Goal: Information Seeking & Learning: Learn about a topic

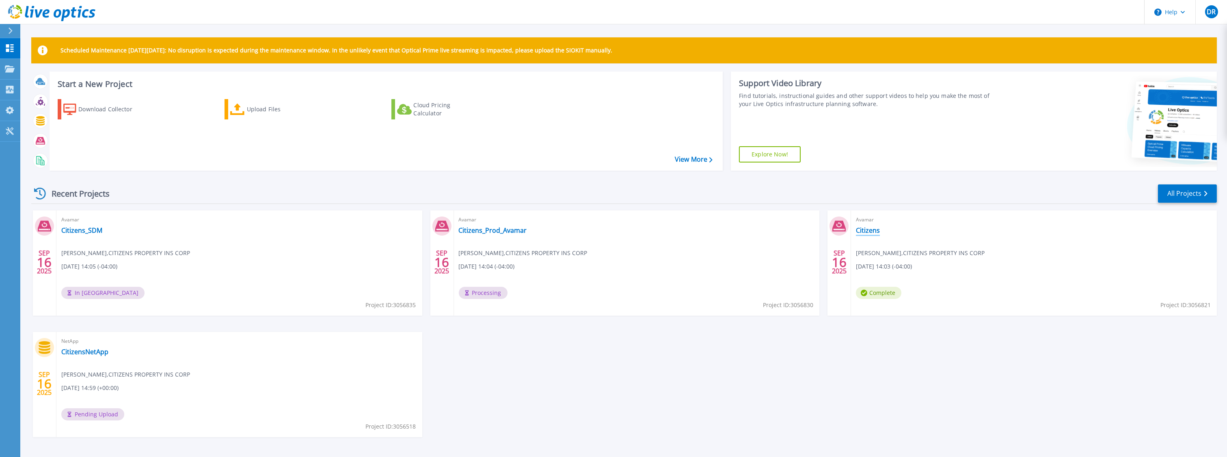
click at [872, 229] on link "Citizens" at bounding box center [868, 230] width 24 height 8
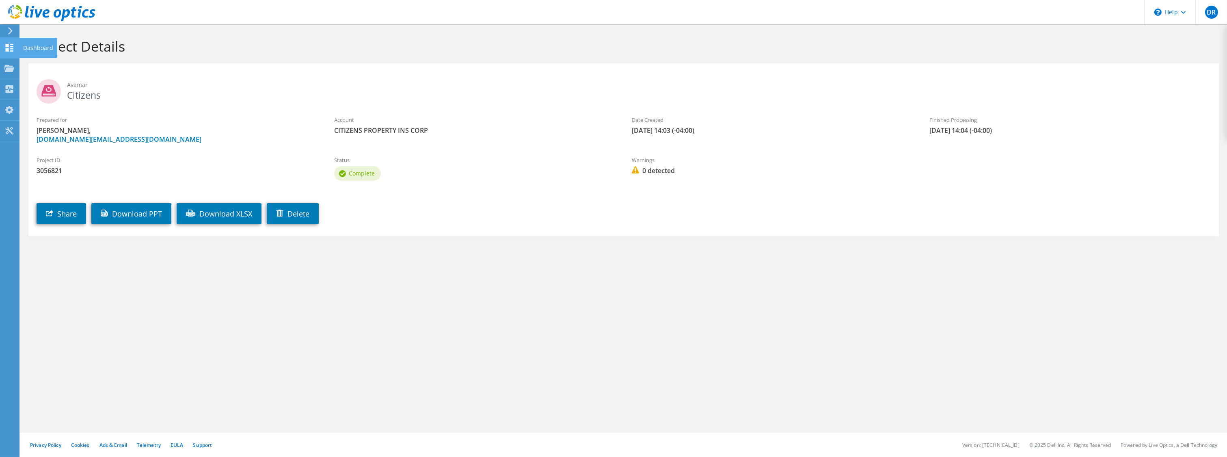
click at [8, 45] on use at bounding box center [10, 48] width 8 height 8
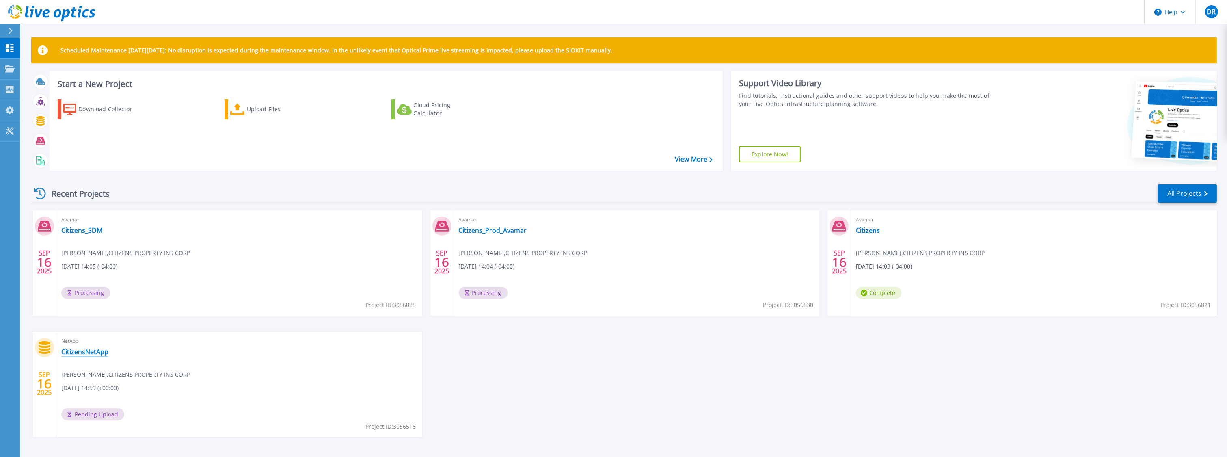
click at [84, 351] on link "CitizensNetApp" at bounding box center [84, 351] width 47 height 8
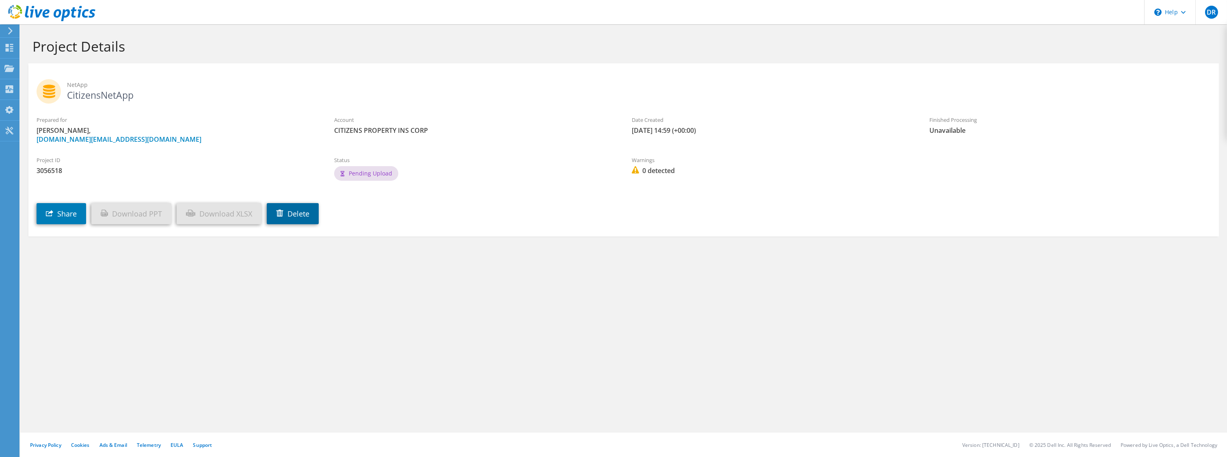
click at [309, 218] on link "Delete" at bounding box center [293, 213] width 52 height 21
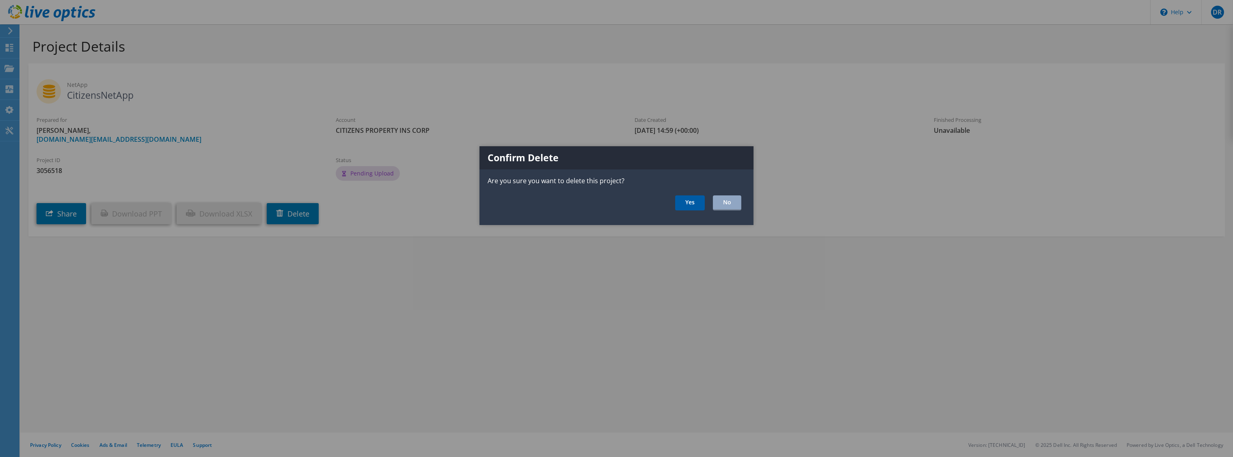
click at [692, 205] on link "Yes" at bounding box center [690, 202] width 30 height 15
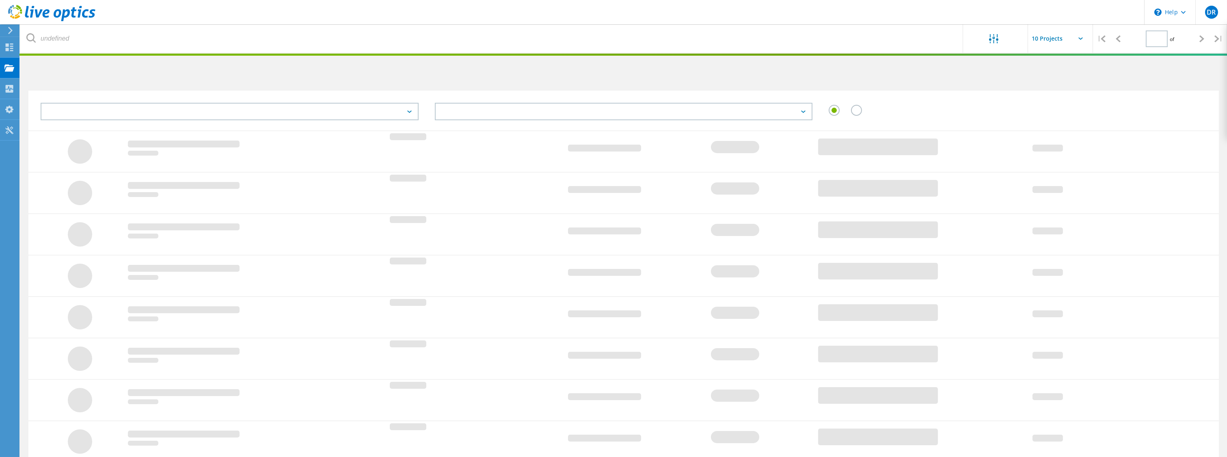
type input "1"
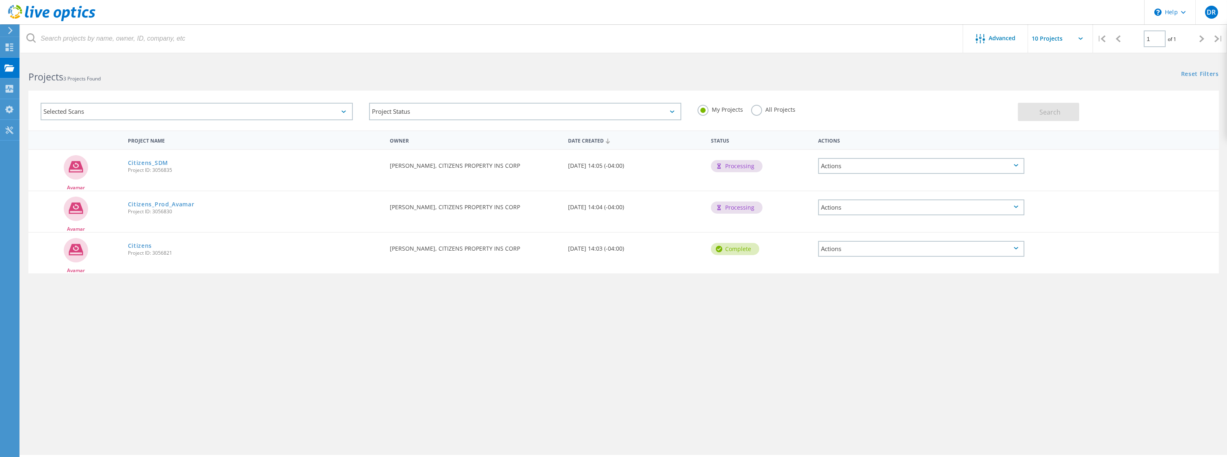
click at [899, 248] on div "Actions" at bounding box center [921, 249] width 206 height 16
click at [334, 374] on div "Advanced | 1 of 1 | Email Address Project Name Company Date Created Project Id …" at bounding box center [623, 257] width 1206 height 396
click at [1084, 41] on input "text" at bounding box center [1068, 38] width 81 height 28
click at [1010, 39] on span "Advanced" at bounding box center [1002, 38] width 27 height 6
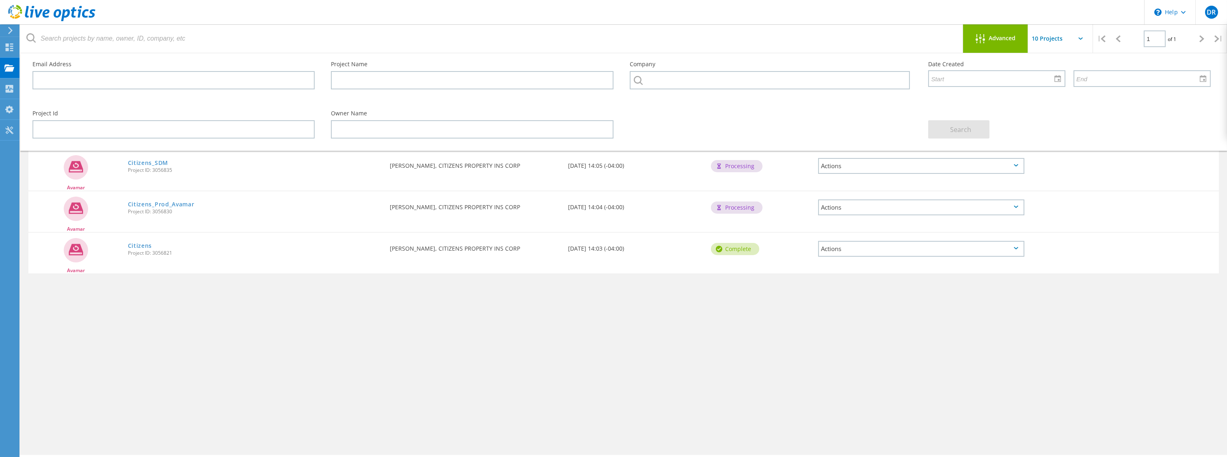
click at [1010, 39] on span "Advanced" at bounding box center [1002, 38] width 27 height 6
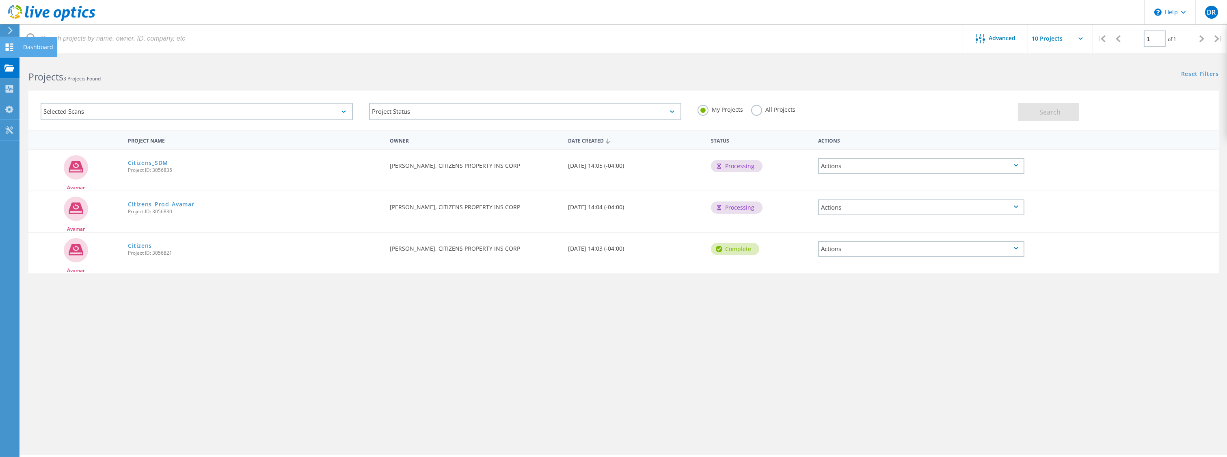
click at [14, 49] on icon at bounding box center [9, 47] width 10 height 8
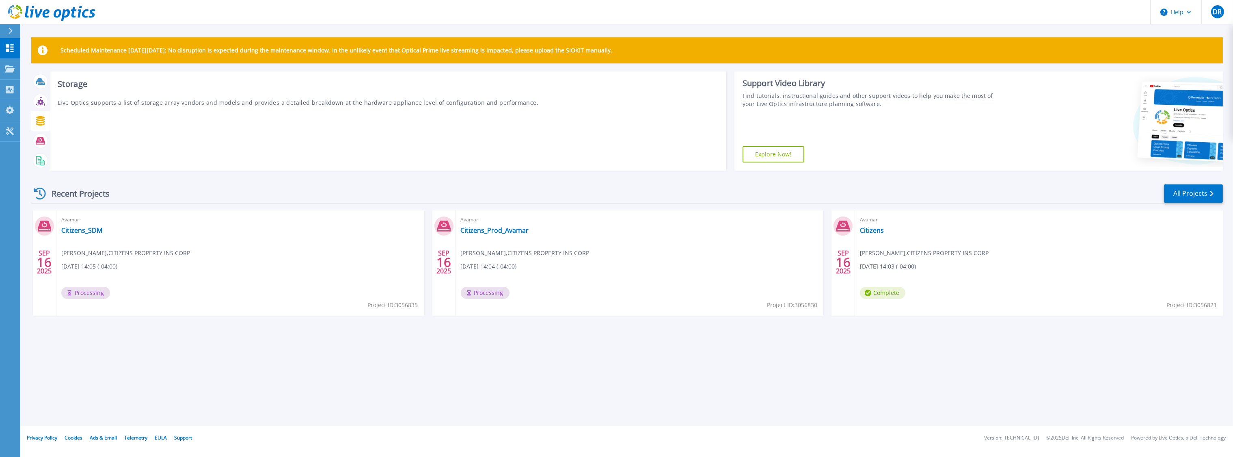
click at [40, 124] on icon at bounding box center [40, 120] width 9 height 9
click at [44, 124] on icon at bounding box center [40, 120] width 9 height 9
click at [13, 73] on link "Projects Projects" at bounding box center [10, 69] width 20 height 21
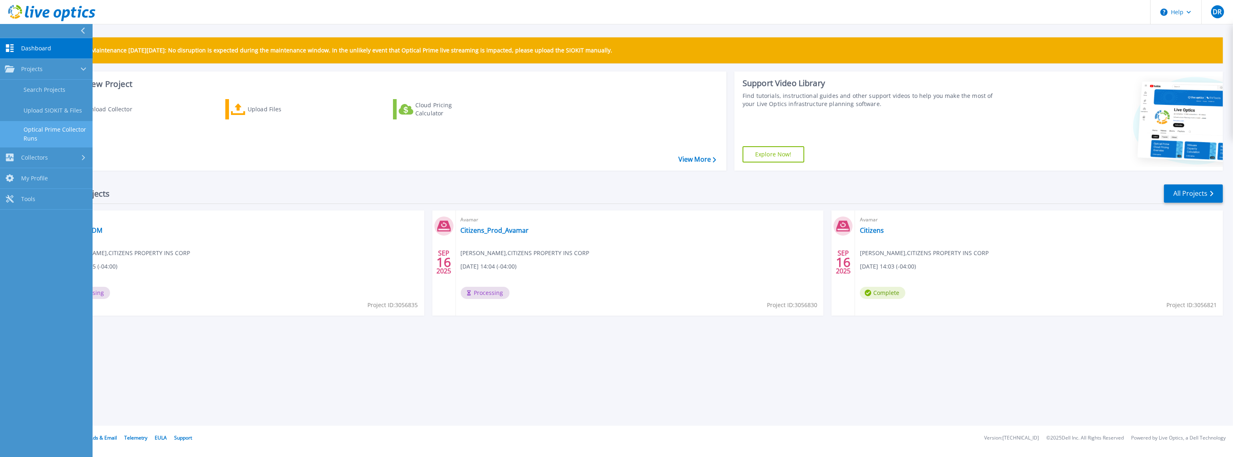
click at [39, 128] on link "Optical Prime Collector Runs" at bounding box center [46, 134] width 93 height 26
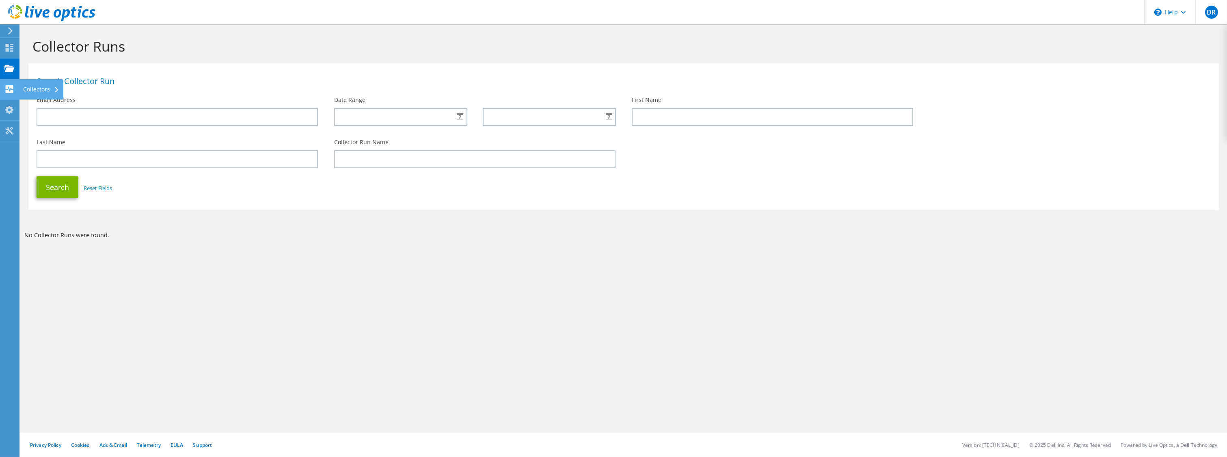
click at [10, 92] on use at bounding box center [10, 89] width 8 height 8
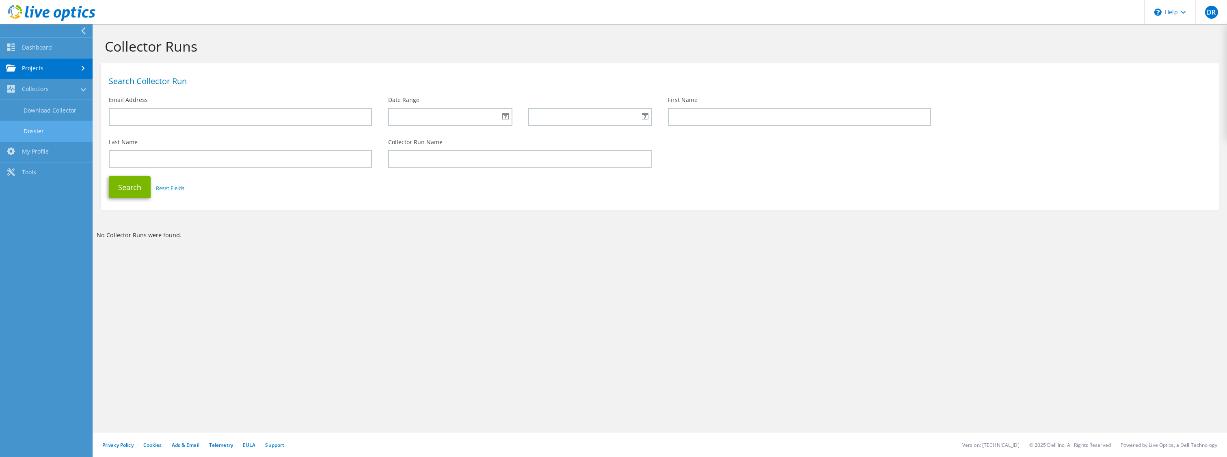
click at [39, 128] on link "Dossier" at bounding box center [46, 131] width 93 height 21
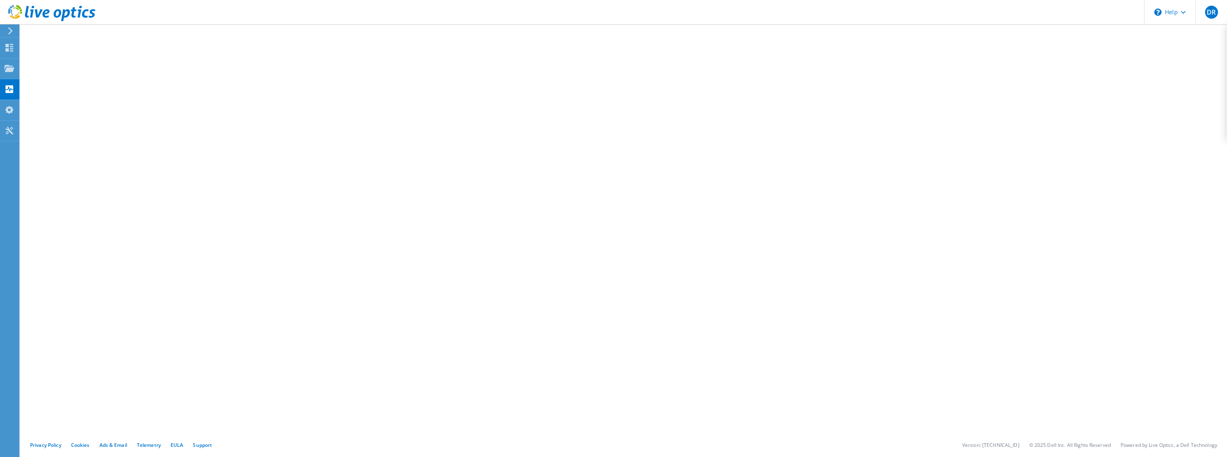
click at [13, 28] on icon at bounding box center [10, 30] width 6 height 7
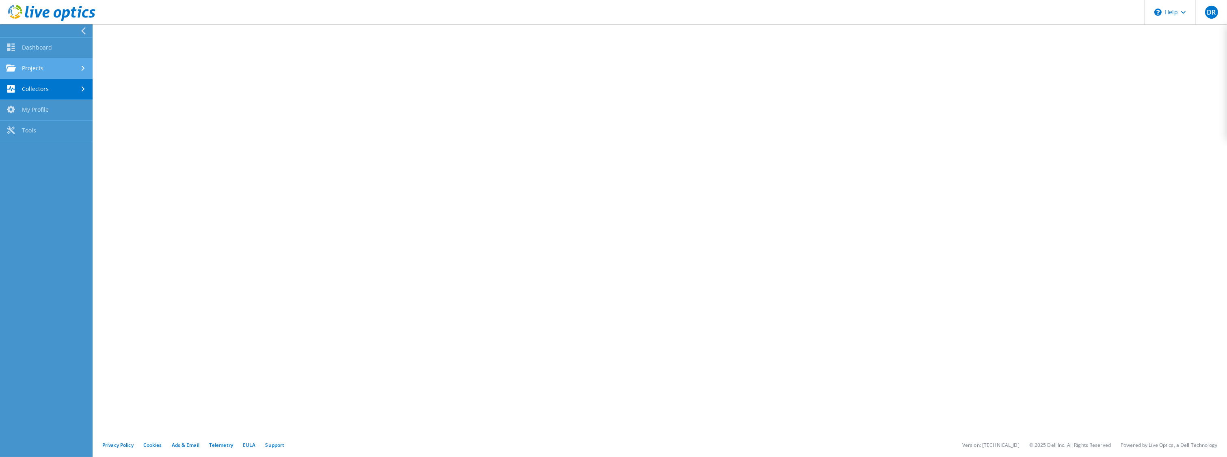
click at [54, 73] on link "Projects" at bounding box center [46, 68] width 93 height 21
click at [51, 63] on link "Projects" at bounding box center [46, 68] width 93 height 21
click at [43, 65] on link "Projects" at bounding box center [46, 68] width 93 height 21
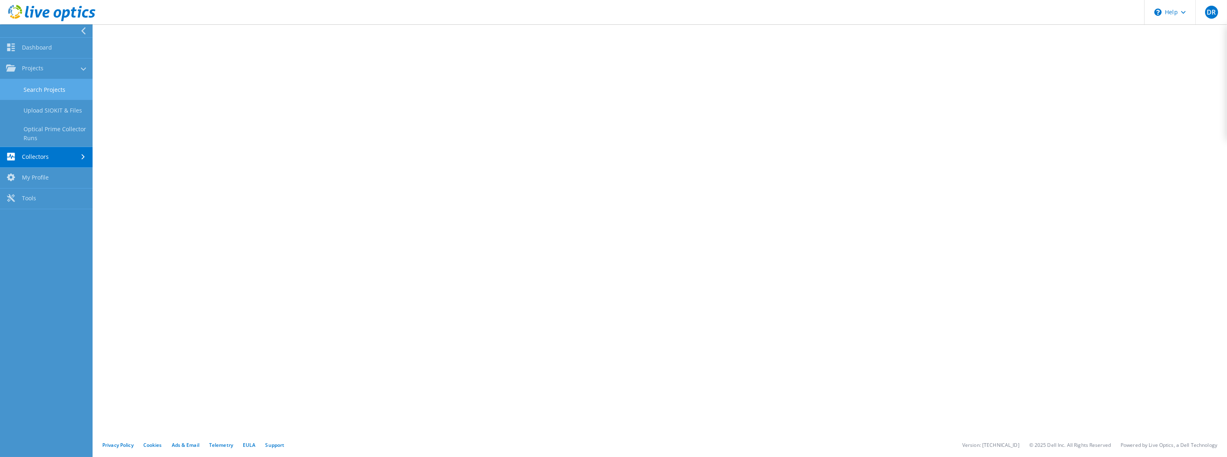
click at [32, 88] on link "Search Projects" at bounding box center [46, 89] width 93 height 21
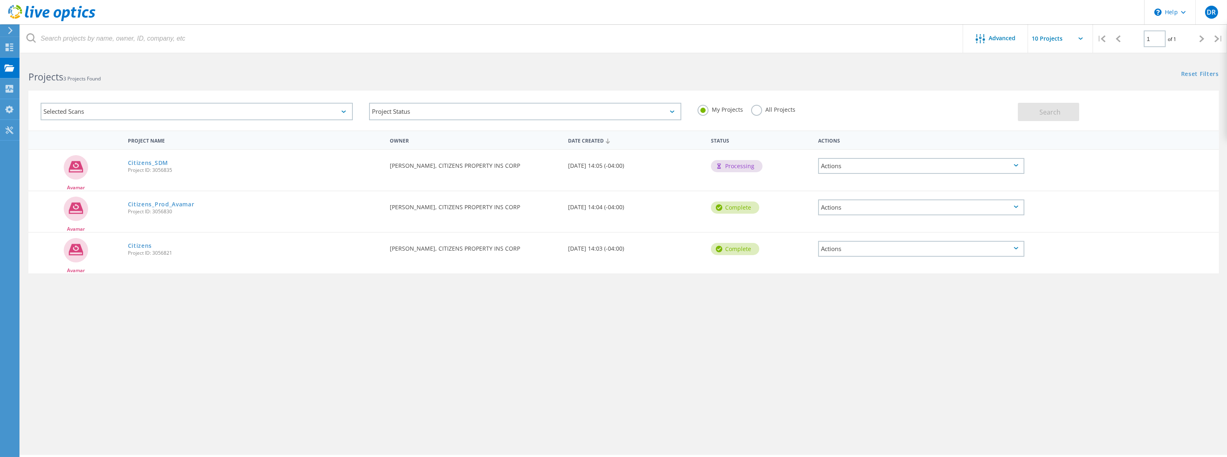
click at [136, 115] on div "Selected Scans" at bounding box center [197, 111] width 312 height 17
click at [188, 67] on div "Projects 3 Projects Found" at bounding box center [321, 70] width 603 height 22
click at [1162, 14] on div "\n Help" at bounding box center [1169, 12] width 51 height 24
click at [1162, 32] on link "Explore Helpful Articles" at bounding box center [1189, 35] width 91 height 20
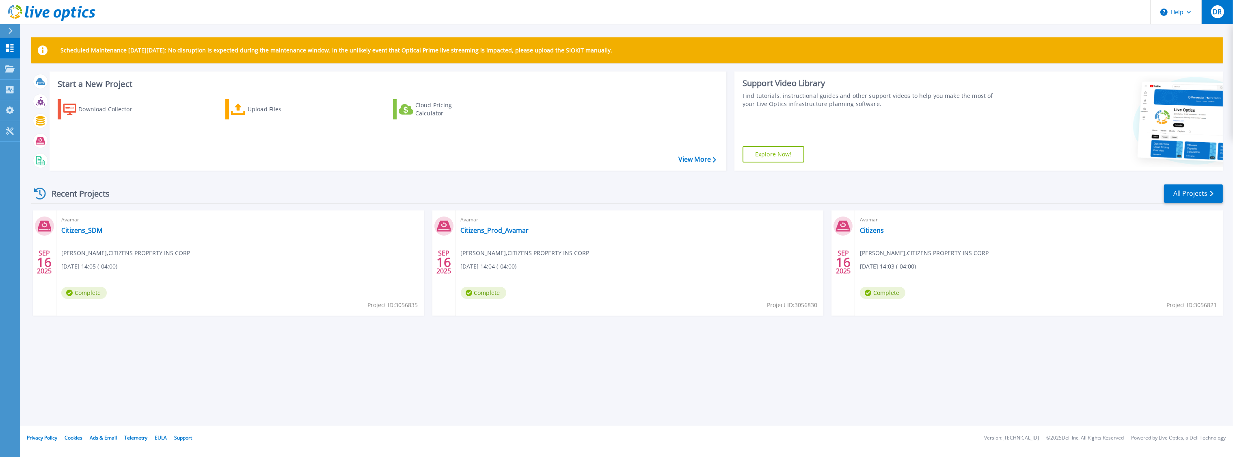
click at [1221, 9] on span "DR" at bounding box center [1216, 12] width 9 height 6
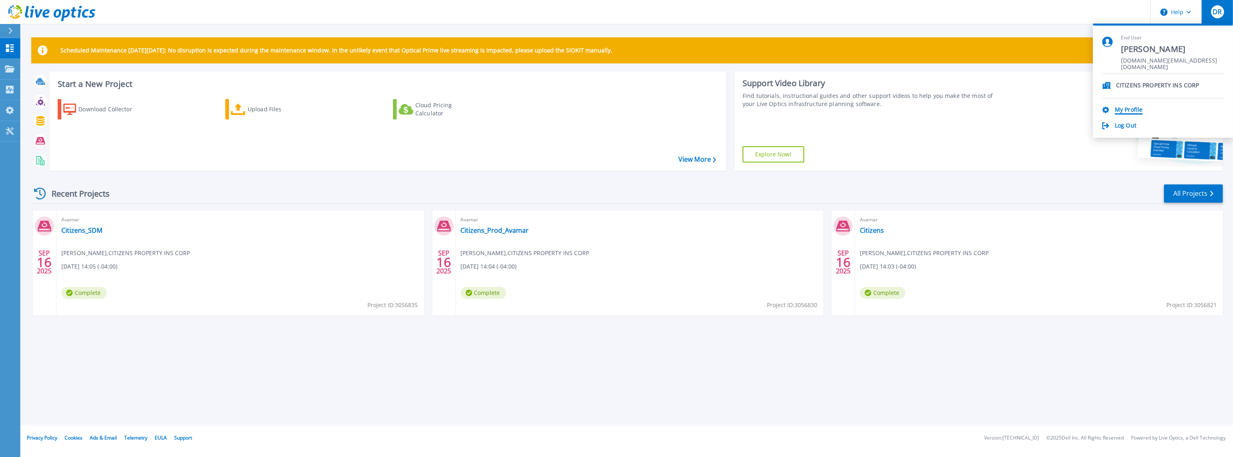
click at [1137, 109] on link "My Profile" at bounding box center [1129, 110] width 28 height 8
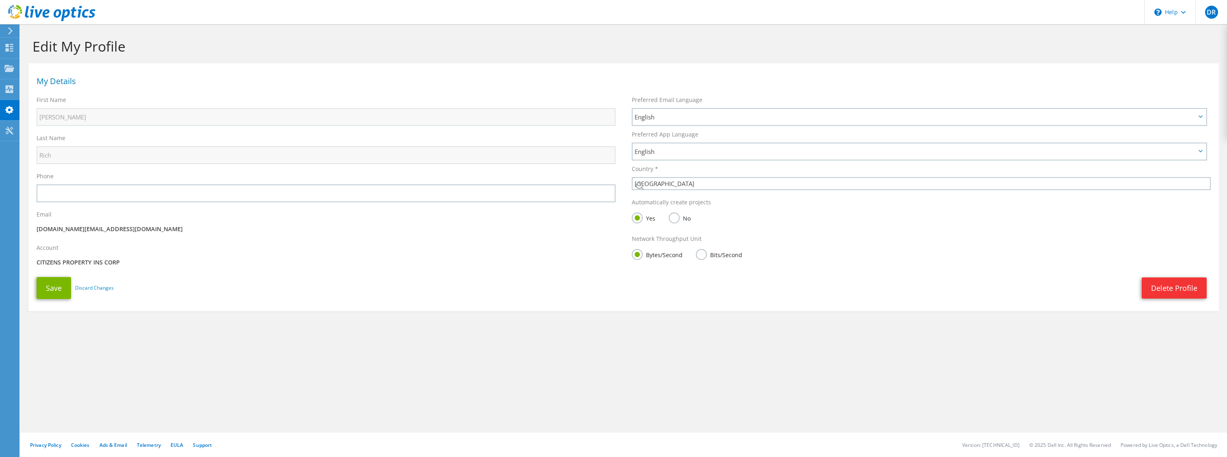
select select "224"
click at [1173, 13] on div "\n Help" at bounding box center [1169, 12] width 51 height 24
click at [1097, 42] on h1 "Edit My Profile" at bounding box center [621, 46] width 1178 height 17
click at [9, 50] on icon at bounding box center [9, 48] width 10 height 8
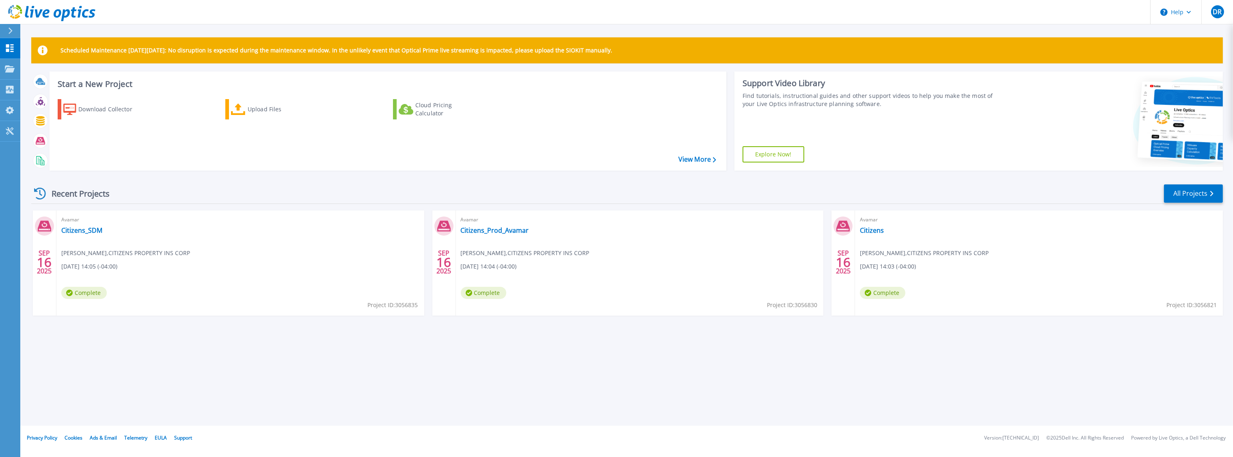
click at [777, 153] on link "Explore Now!" at bounding box center [773, 154] width 62 height 16
click at [82, 231] on link "Citizens_SDM" at bounding box center [81, 230] width 41 height 8
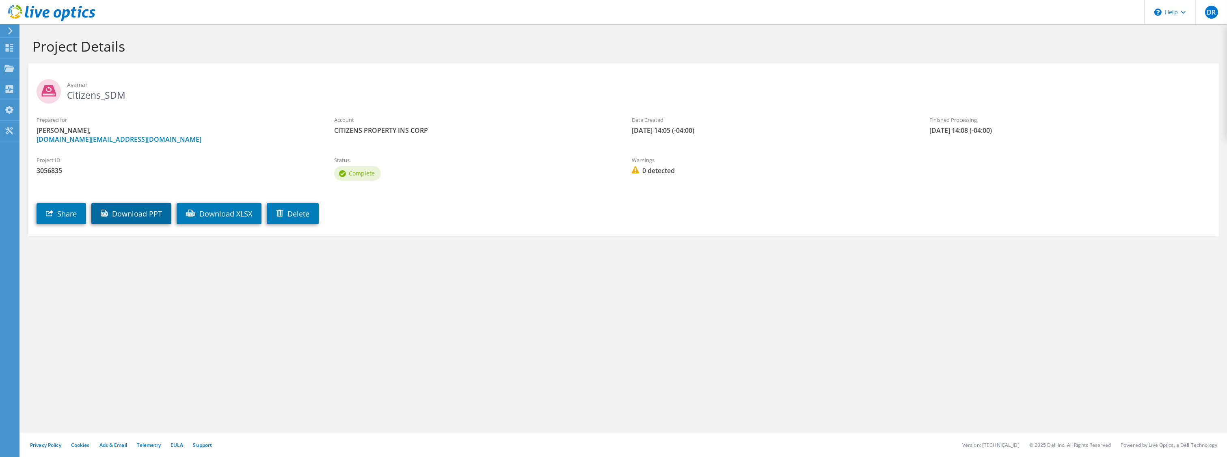
click at [149, 207] on link "Download PPT" at bounding box center [131, 213] width 80 height 21
click at [11, 45] on icon at bounding box center [9, 48] width 10 height 8
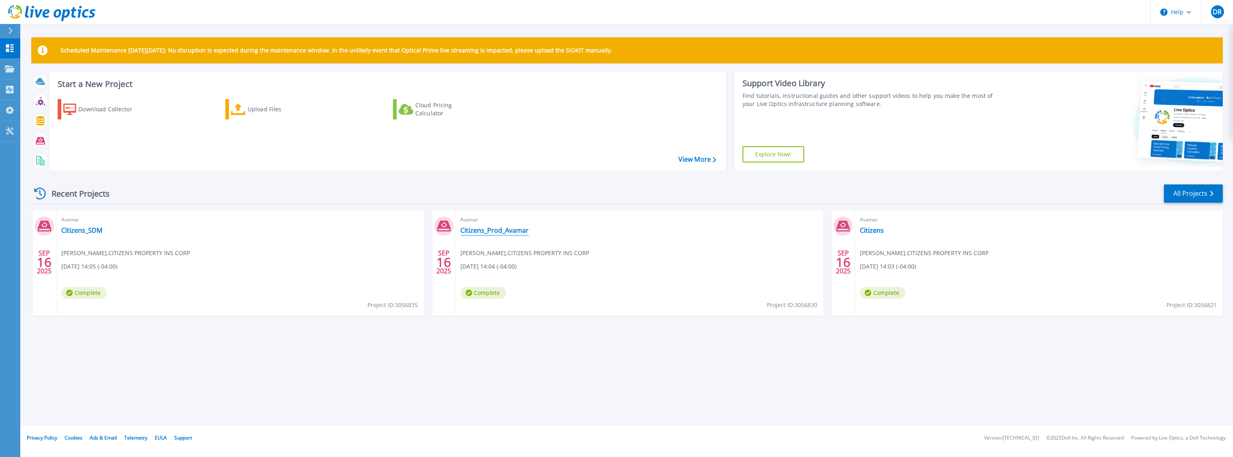
click at [476, 227] on link "Citizens_Prod_Avamar" at bounding box center [495, 230] width 68 height 8
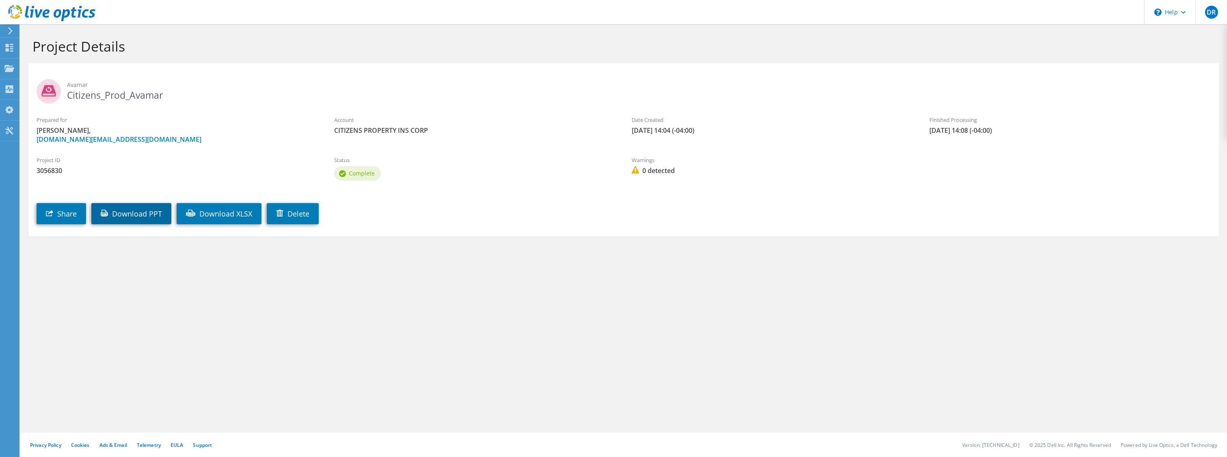
click at [143, 210] on link "Download PPT" at bounding box center [131, 213] width 80 height 21
click at [520, 322] on div "Project Details Avamar Citizens_Prod_Avamar Prepared for [PERSON_NAME], [DOMAIN…" at bounding box center [623, 240] width 1206 height 432
click at [744, 324] on div "Project Details Avamar Citizens_Prod_Avamar Prepared for Daniel Rich, Daniel.Ri…" at bounding box center [623, 240] width 1206 height 432
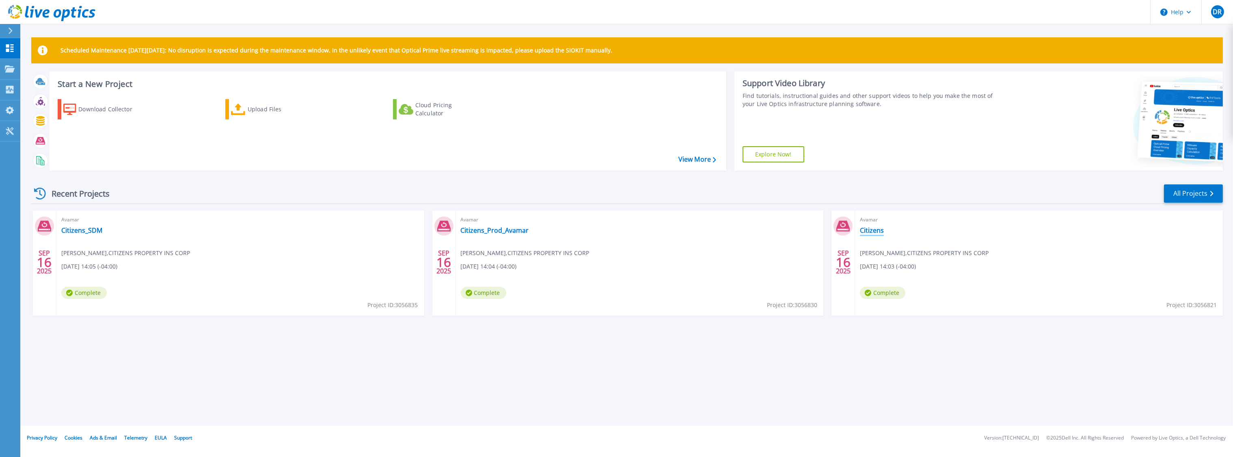
click at [865, 231] on link "Citizens" at bounding box center [872, 230] width 24 height 8
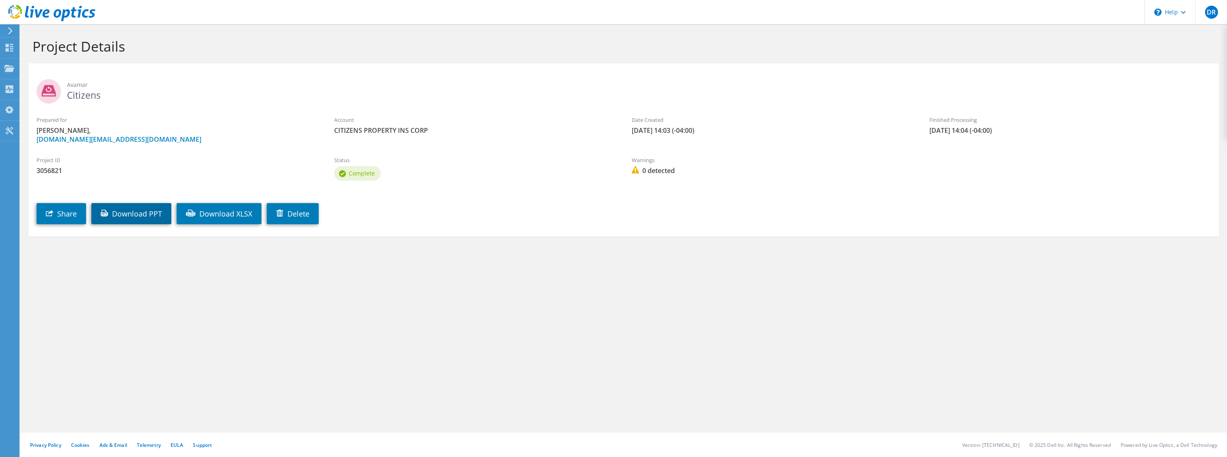
click at [128, 212] on link "Download PPT" at bounding box center [131, 213] width 80 height 21
click at [386, 311] on div "Project Details Avamar Citizens Prepared for Daniel Rich, Daniel.Rich@citizensf…" at bounding box center [623, 240] width 1206 height 432
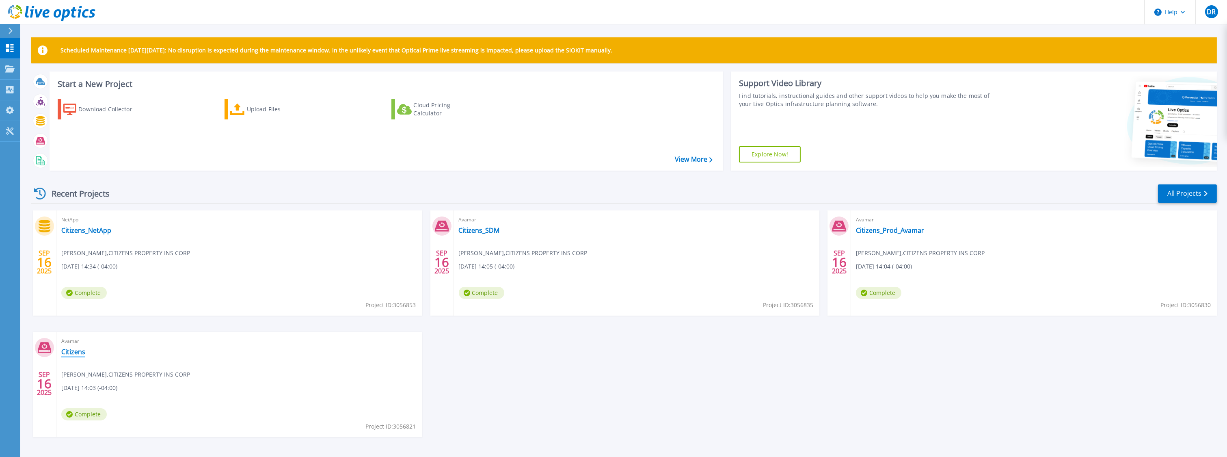
click at [73, 352] on link "Citizens" at bounding box center [73, 351] width 24 height 8
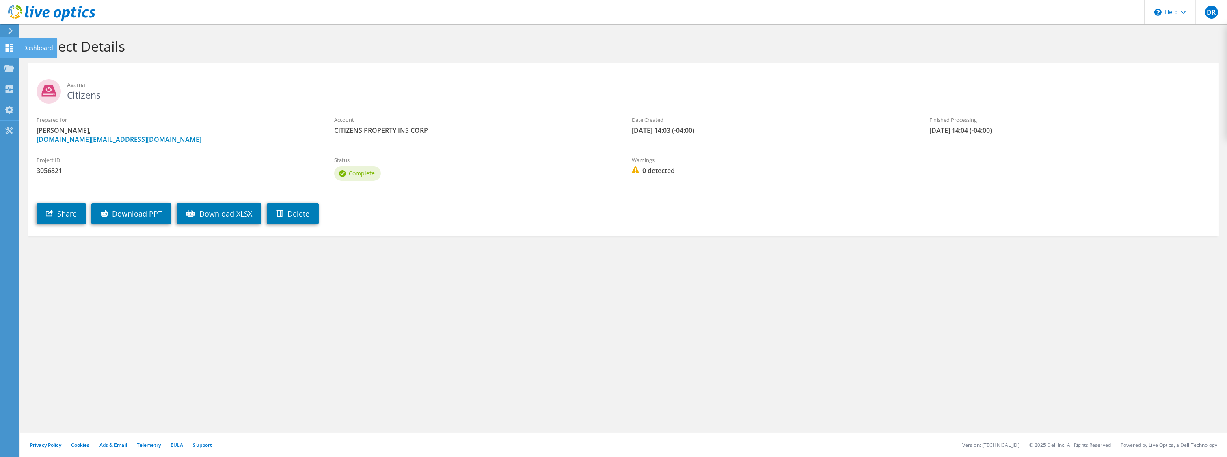
click at [6, 47] on icon at bounding box center [9, 48] width 10 height 8
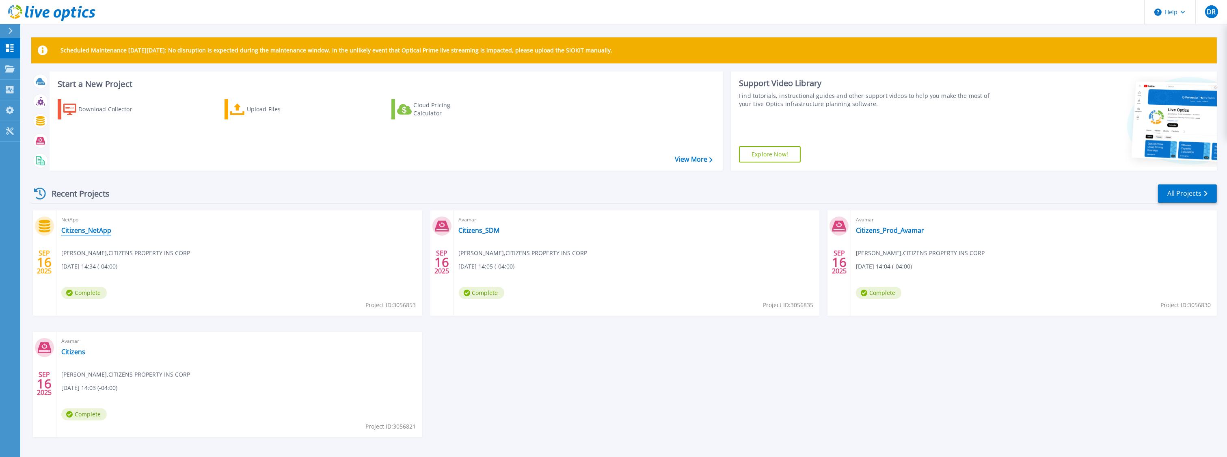
click at [91, 229] on link "Citizens_NetApp" at bounding box center [86, 230] width 50 height 8
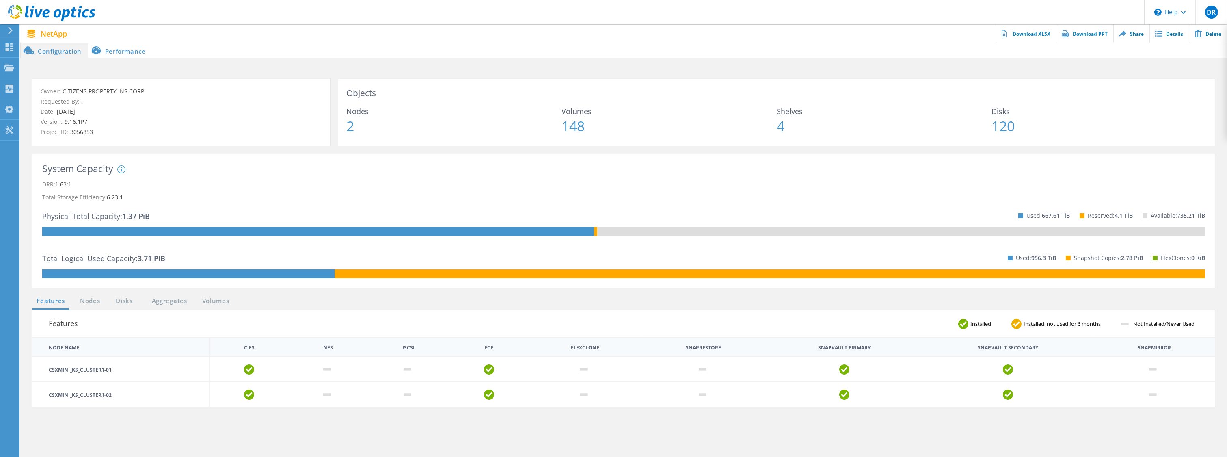
click at [134, 47] on li "Performance" at bounding box center [120, 50] width 64 height 16
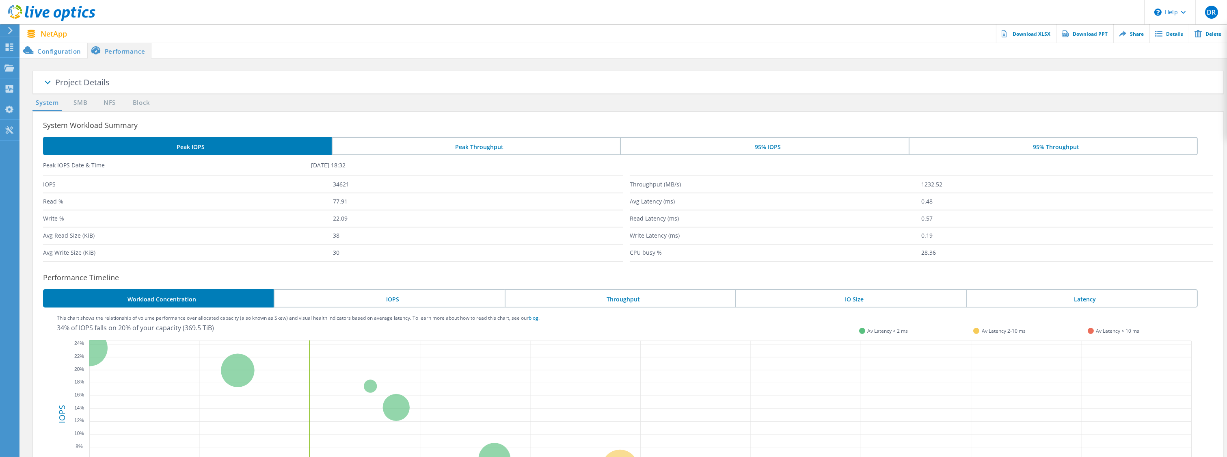
click at [346, 300] on li "IOPS" at bounding box center [389, 298] width 231 height 18
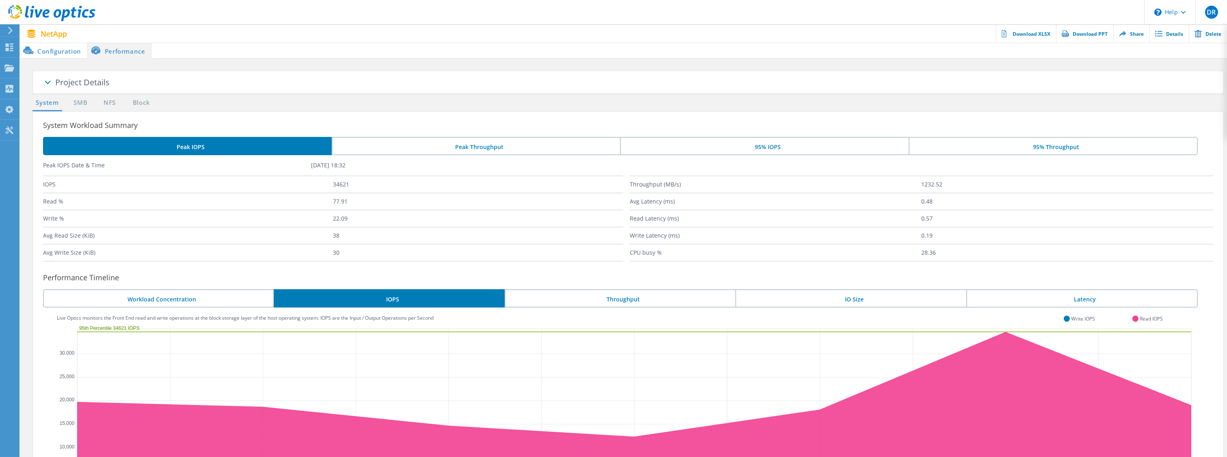
scroll to position [122, 0]
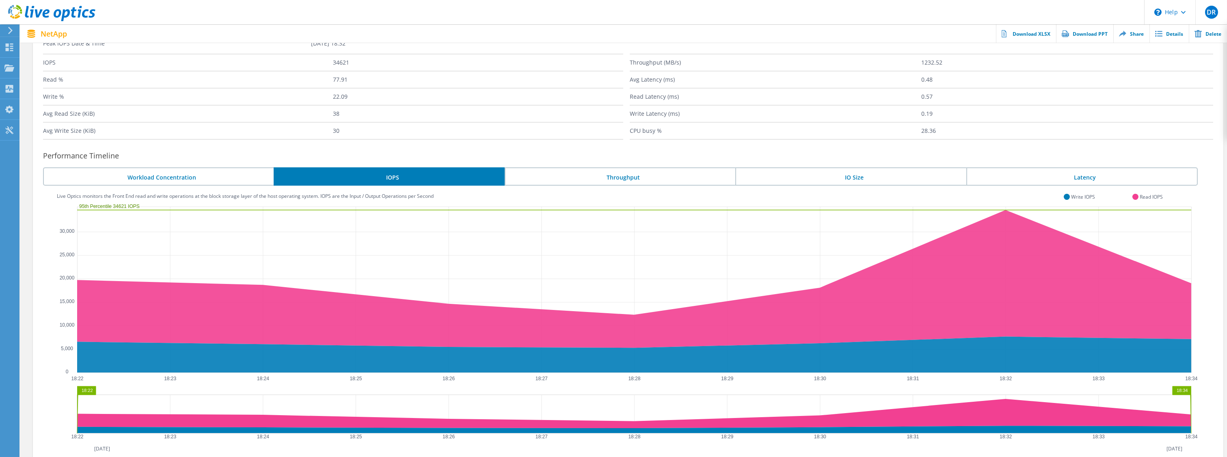
click at [646, 179] on li "Throughput" at bounding box center [620, 176] width 231 height 18
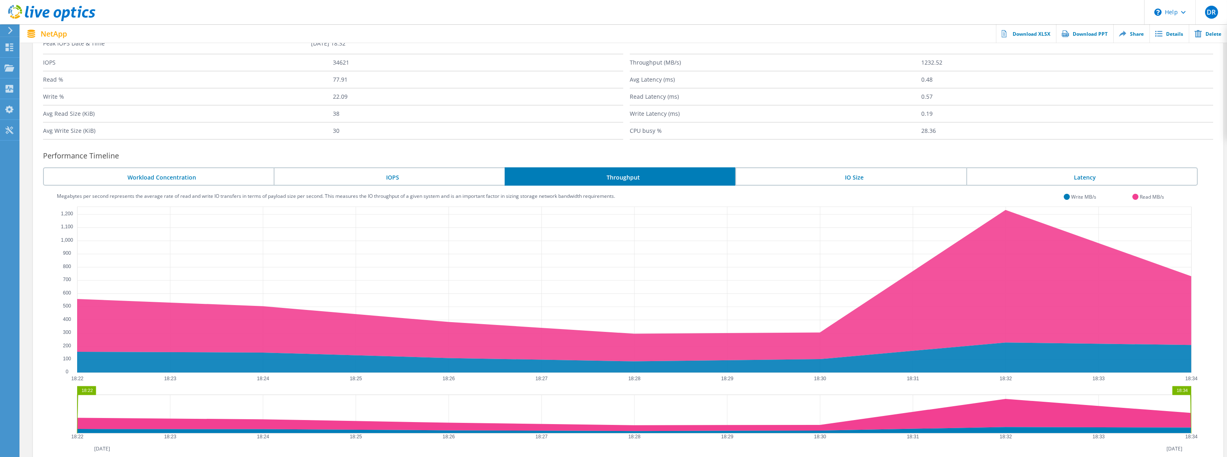
click at [837, 176] on li "IO Size" at bounding box center [850, 176] width 231 height 18
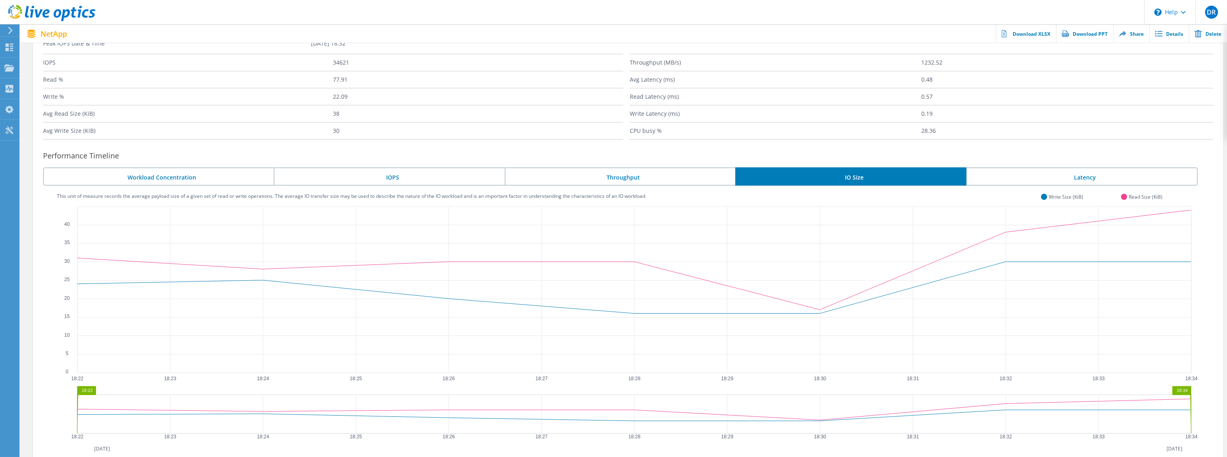
click at [1089, 179] on li "Latency" at bounding box center [1081, 176] width 231 height 18
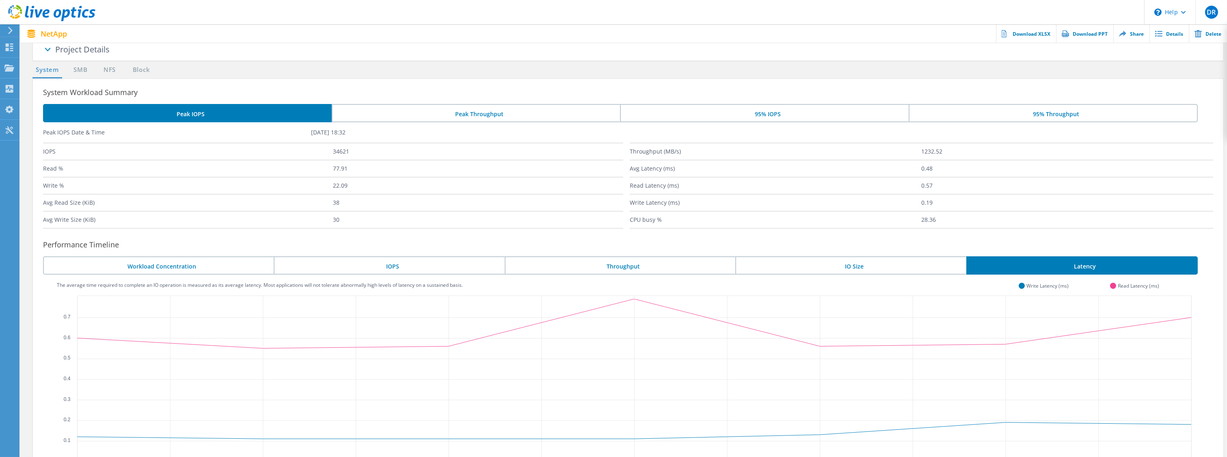
scroll to position [0, 0]
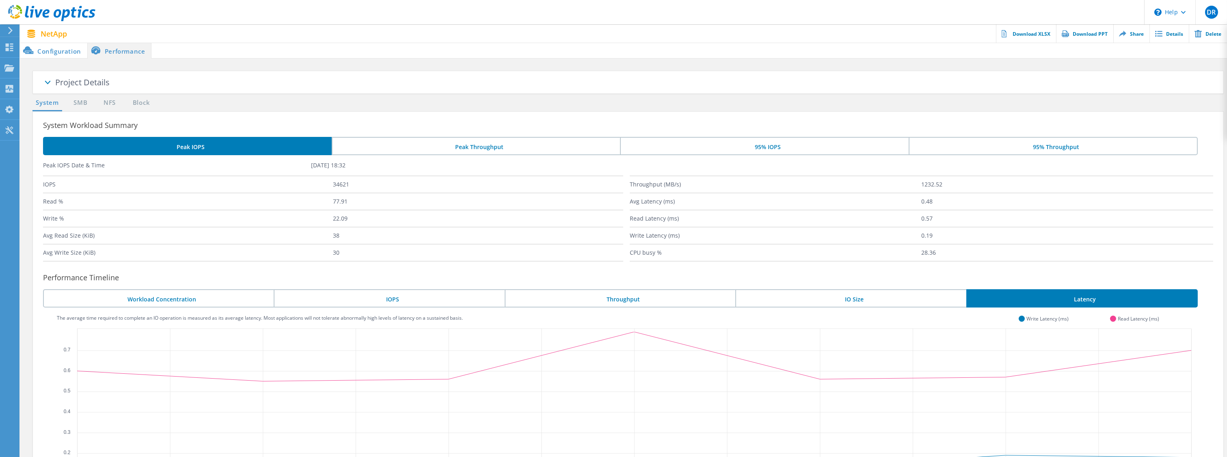
click at [451, 142] on li "Peak Throughput" at bounding box center [476, 146] width 289 height 18
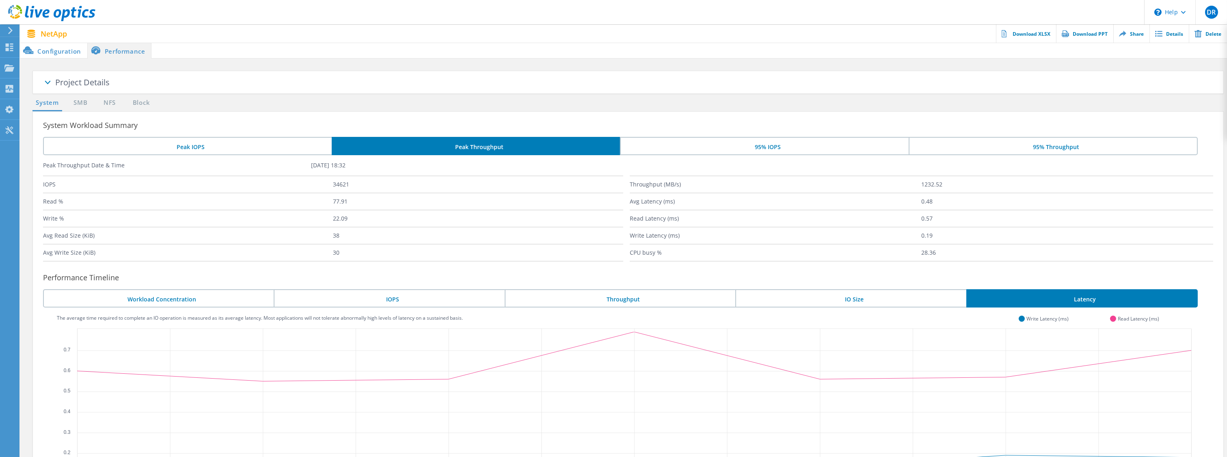
click at [722, 148] on li "95% IOPS" at bounding box center [764, 146] width 289 height 18
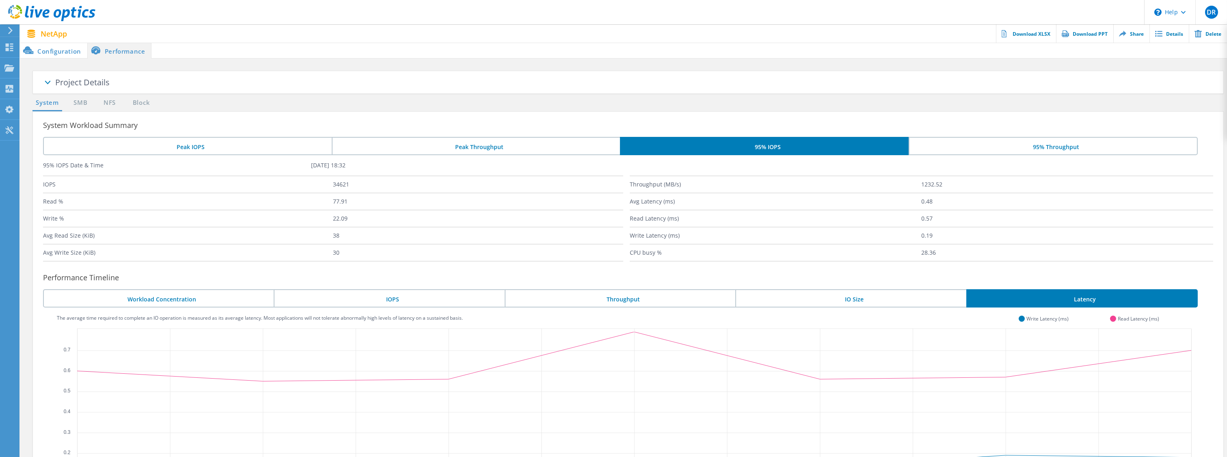
click at [975, 142] on li "95% Throughput" at bounding box center [1052, 146] width 289 height 18
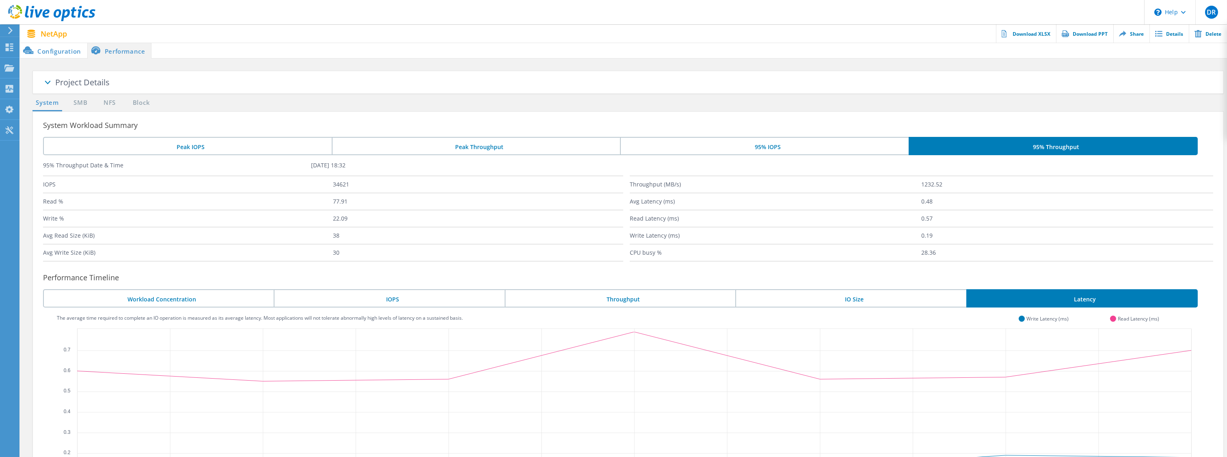
click at [201, 148] on li "Peak IOPS" at bounding box center [187, 146] width 289 height 18
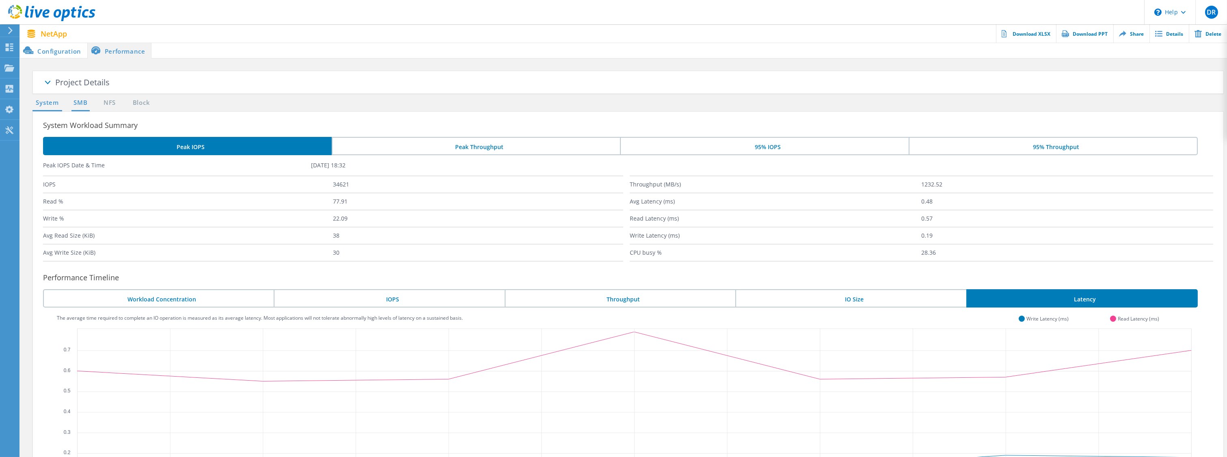
click at [78, 100] on link "SMB" at bounding box center [80, 103] width 18 height 10
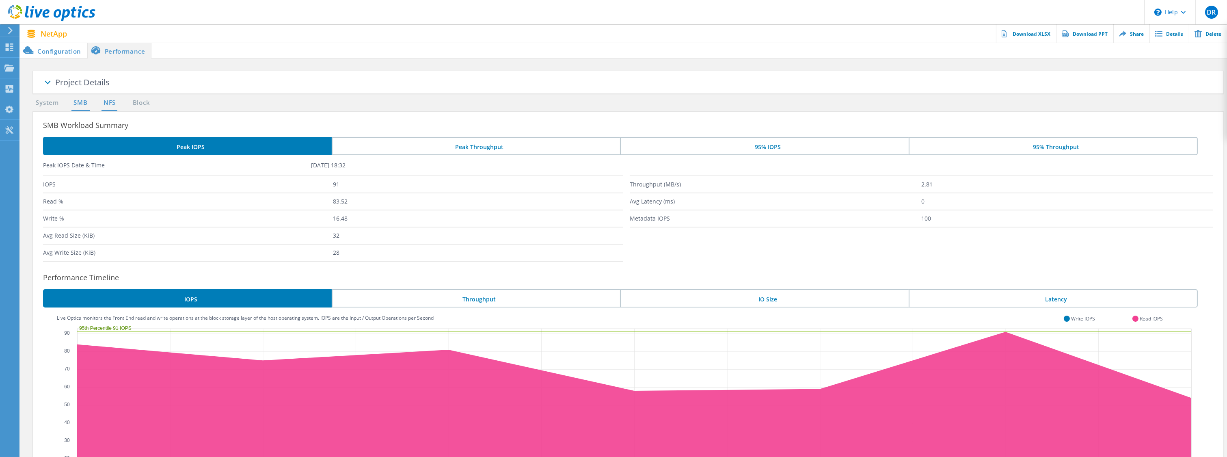
click at [107, 104] on link "NFS" at bounding box center [109, 103] width 16 height 10
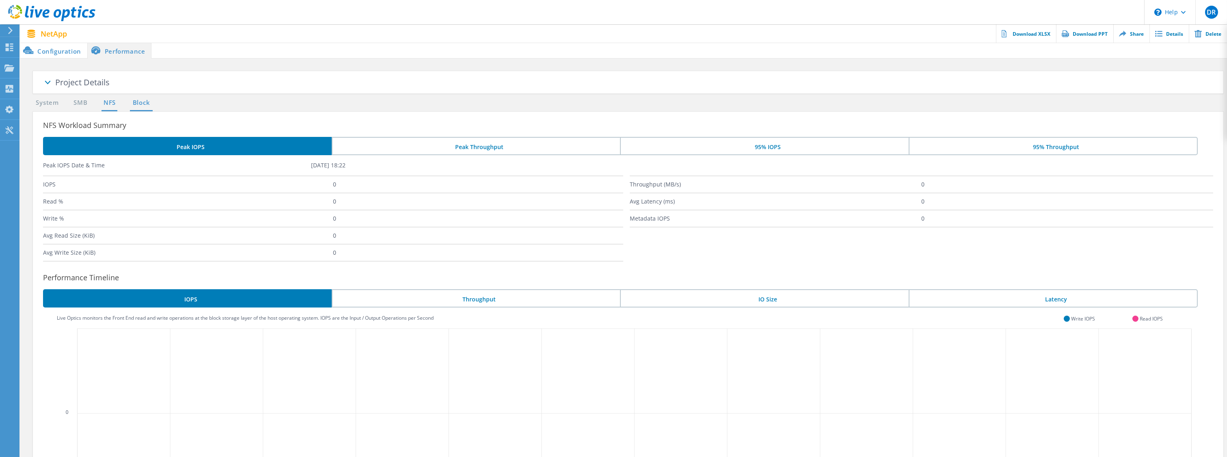
click at [139, 105] on link "Block" at bounding box center [141, 103] width 22 height 10
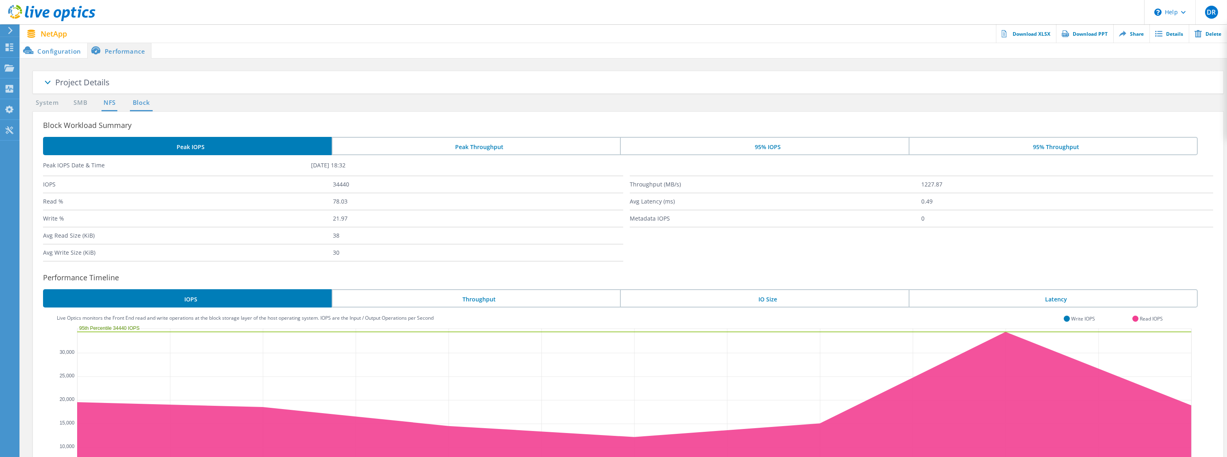
click at [104, 99] on link "NFS" at bounding box center [109, 103] width 16 height 10
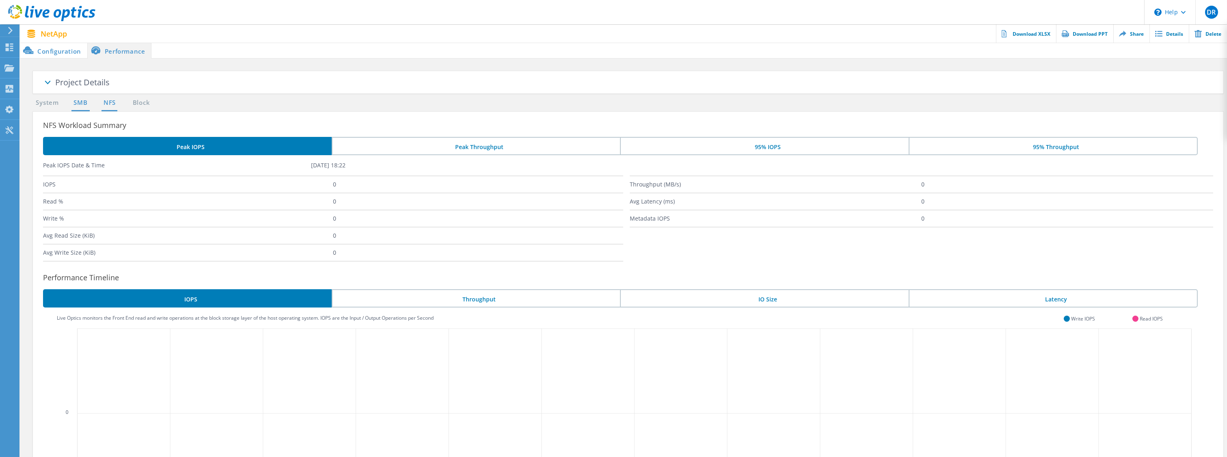
click at [89, 100] on link "SMB" at bounding box center [80, 103] width 18 height 10
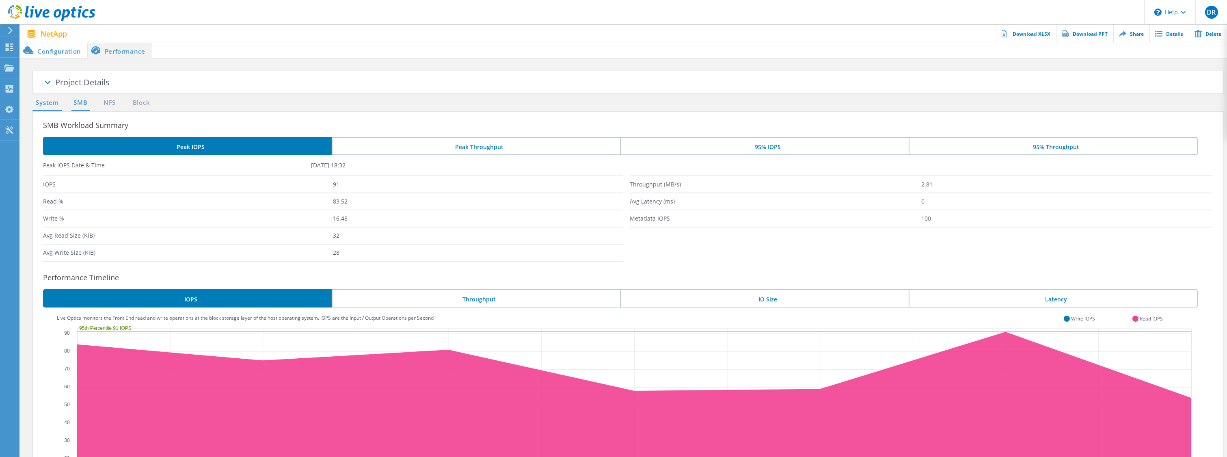
click at [47, 99] on link "System" at bounding box center [47, 103] width 30 height 10
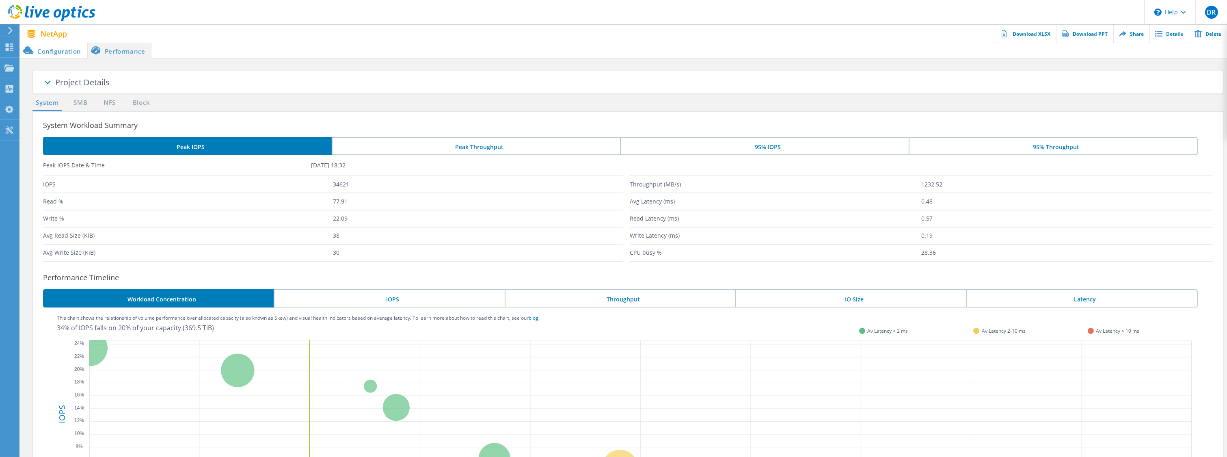
click at [54, 52] on li "Configuration" at bounding box center [53, 50] width 67 height 16
